Goal: Task Accomplishment & Management: Manage account settings

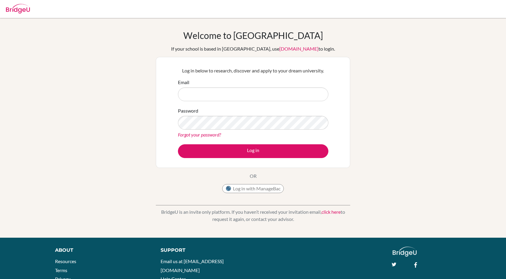
click at [423, 205] on div "Welcome to BridgeU If your school is based in China, use app.bridge-u.com.cn to…" at bounding box center [253, 128] width 506 height 196
click at [188, 89] on input "Email" at bounding box center [253, 94] width 150 height 14
paste input "junliang.y@em-is.org"
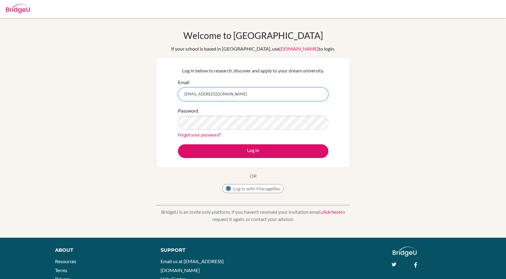
type input "junliang.y@em-is.org"
click at [408, 181] on div "Welcome to BridgeU If your school is based in China, use app.bridge-u.com.cn to…" at bounding box center [253, 128] width 506 height 196
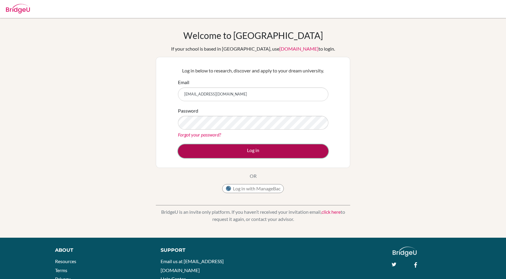
click at [214, 144] on button "Log in" at bounding box center [253, 151] width 150 height 14
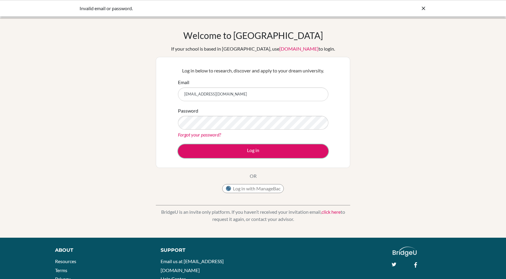
click at [214, 144] on button "Log in" at bounding box center [253, 151] width 150 height 14
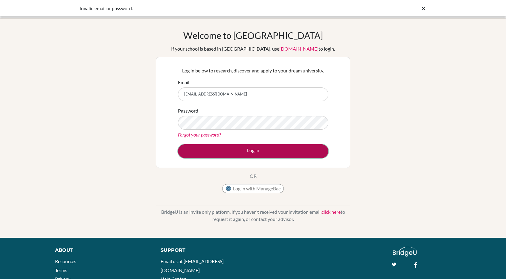
click at [228, 149] on button "Log in" at bounding box center [253, 151] width 150 height 14
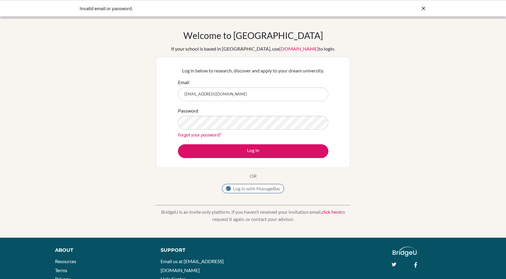
click at [243, 189] on button "Log in with ManageBac" at bounding box center [253, 188] width 62 height 9
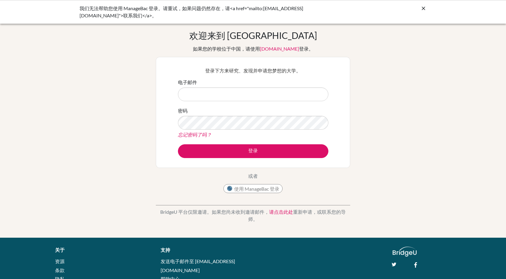
click at [276, 210] on font "请点击此处" at bounding box center [281, 212] width 24 height 6
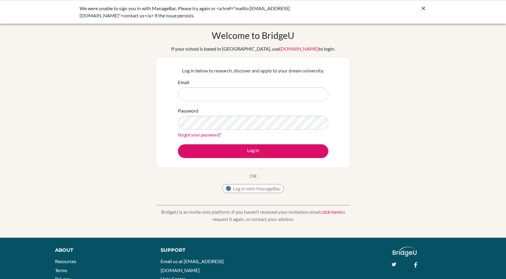
click at [423, 10] on icon at bounding box center [424, 8] width 6 height 6
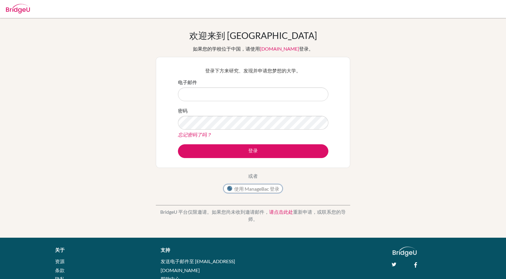
click at [248, 189] on font "使用 ManageBac 登录" at bounding box center [256, 189] width 45 height 6
click at [262, 188] on font "使用 ManageBac 登录" at bounding box center [256, 189] width 45 height 6
drag, startPoint x: 262, startPoint y: 188, endPoint x: 256, endPoint y: 188, distance: 6.3
click at [256, 188] on font "使用 ManageBac 登录" at bounding box center [256, 189] width 45 height 6
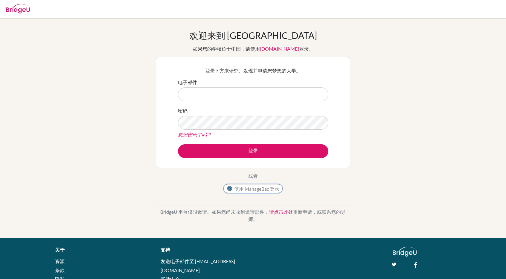
click at [256, 188] on font "使用 ManageBac 登录" at bounding box center [256, 189] width 45 height 6
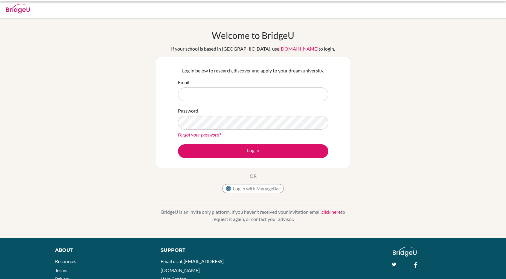
click at [279, 51] on link "app.bridge-u.com.cn" at bounding box center [298, 49] width 39 height 6
